Goal: Check status: Check status

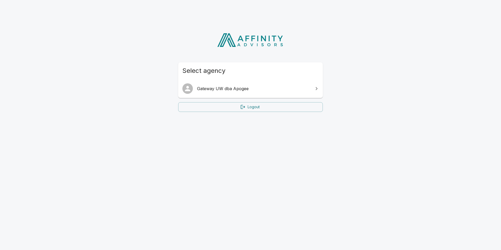
click at [268, 86] on span "Gateway UW dba Apogee" at bounding box center [253, 88] width 113 height 6
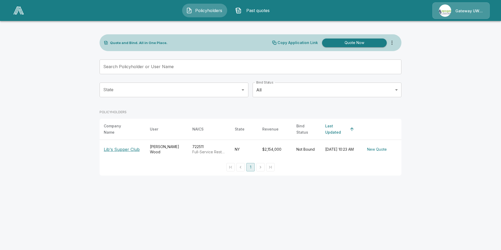
click at [120, 146] on p "Lib's Supper Club" at bounding box center [122, 149] width 36 height 6
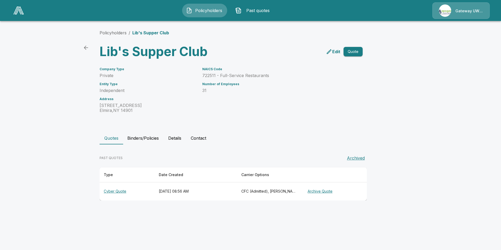
click at [120, 191] on th "Cyber Quote" at bounding box center [127, 192] width 55 height 18
click at [335, 192] on button "Archive Quote" at bounding box center [320, 192] width 29 height 10
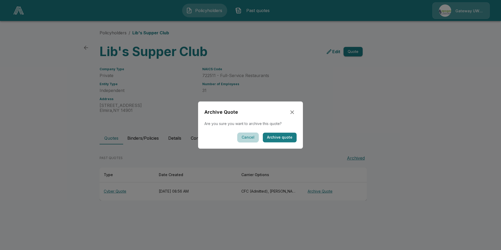
click at [251, 139] on button "Cancel" at bounding box center [248, 138] width 21 height 10
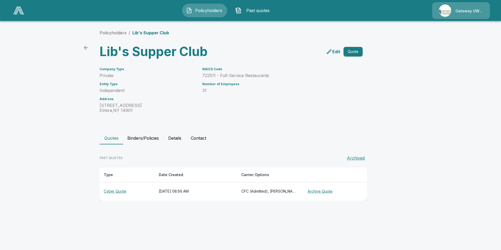
click at [137, 140] on button "Binders/Policies" at bounding box center [143, 138] width 40 height 13
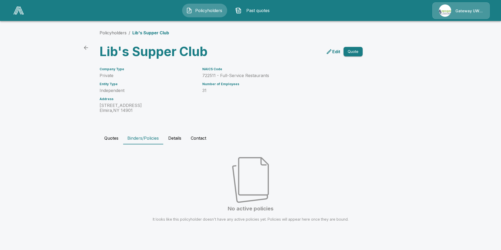
click at [174, 140] on button "Details" at bounding box center [175, 138] width 24 height 13
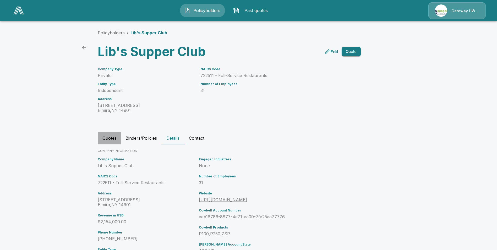
click at [111, 139] on button "Quotes" at bounding box center [110, 138] width 24 height 13
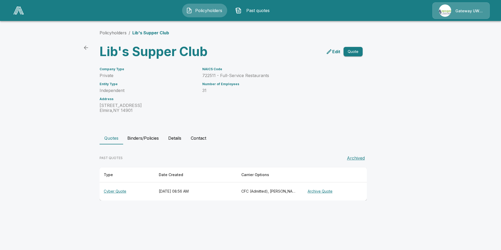
click at [110, 191] on th "Cyber Quote" at bounding box center [127, 192] width 55 height 18
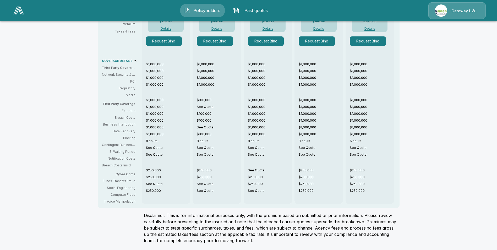
scroll to position [87, 0]
